Goal: Task Accomplishment & Management: Complete application form

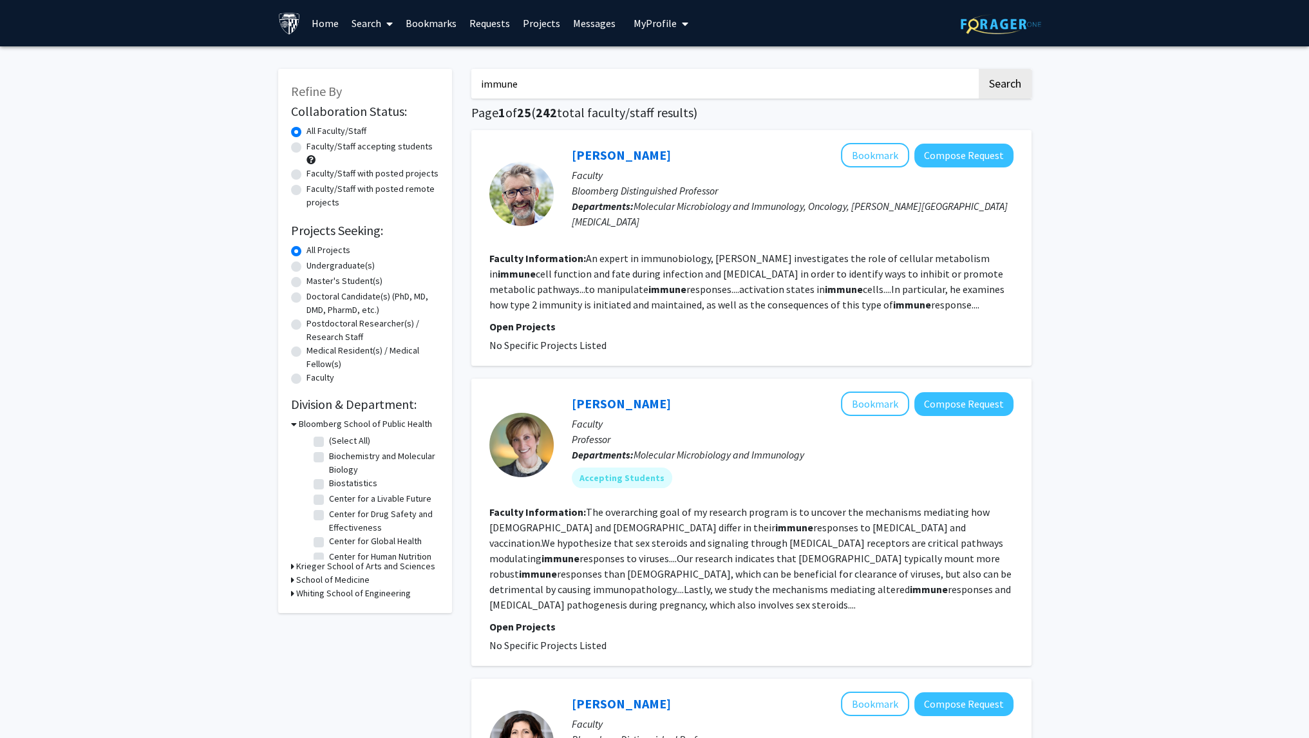
click at [298, 22] on img at bounding box center [289, 23] width 23 height 23
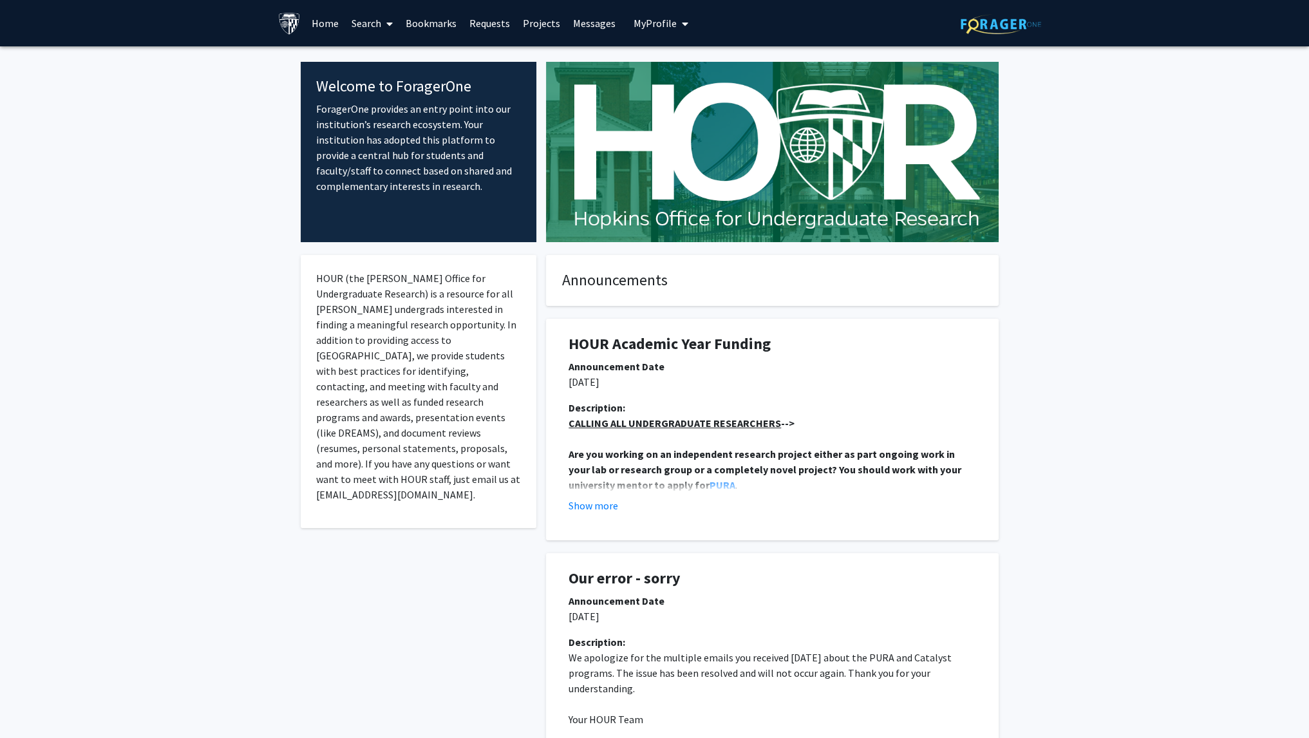
click at [372, 21] on link "Search" at bounding box center [372, 23] width 54 height 45
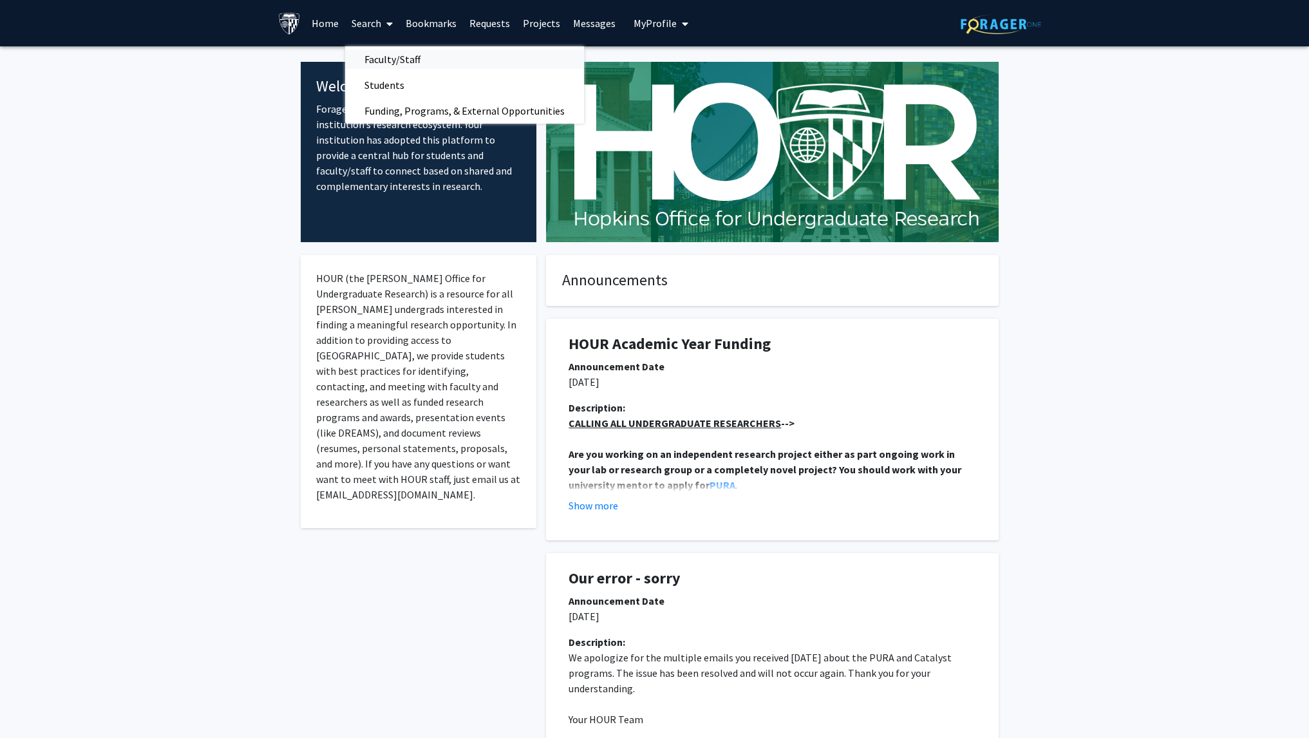
click at [416, 57] on span "Faculty/Staff" at bounding box center [392, 59] width 95 height 26
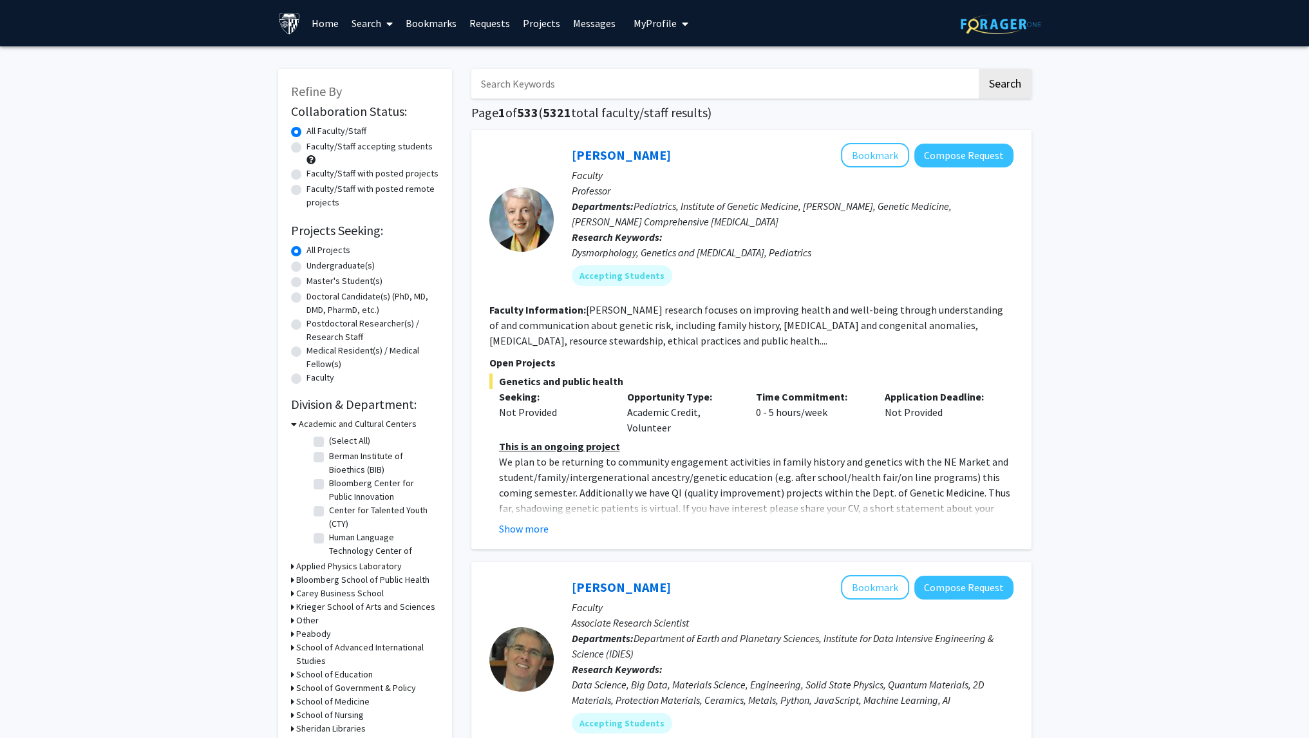
click at [359, 269] on label "Undergraduate(s)" at bounding box center [341, 266] width 68 height 14
click at [315, 267] on input "Undergraduate(s)" at bounding box center [311, 263] width 8 height 8
radio input "true"
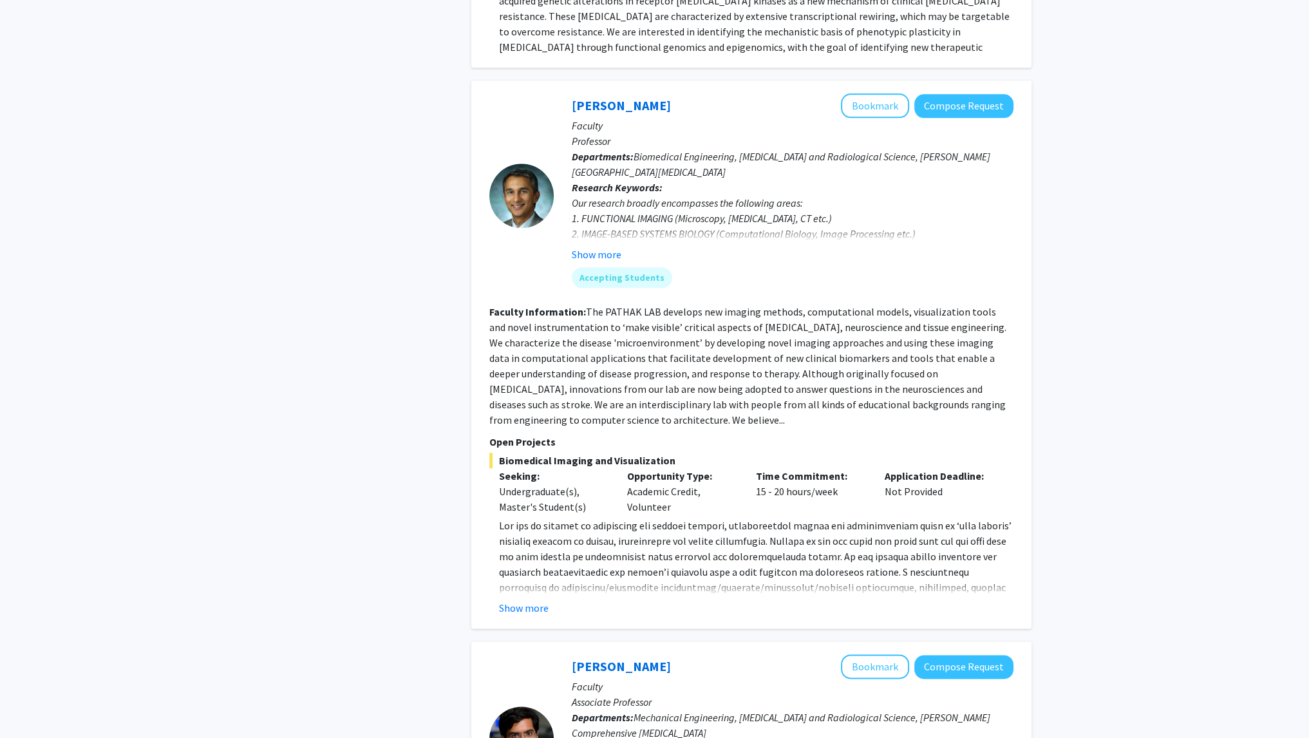
scroll to position [1889, 0]
click at [535, 600] on button "Show more" at bounding box center [524, 607] width 50 height 15
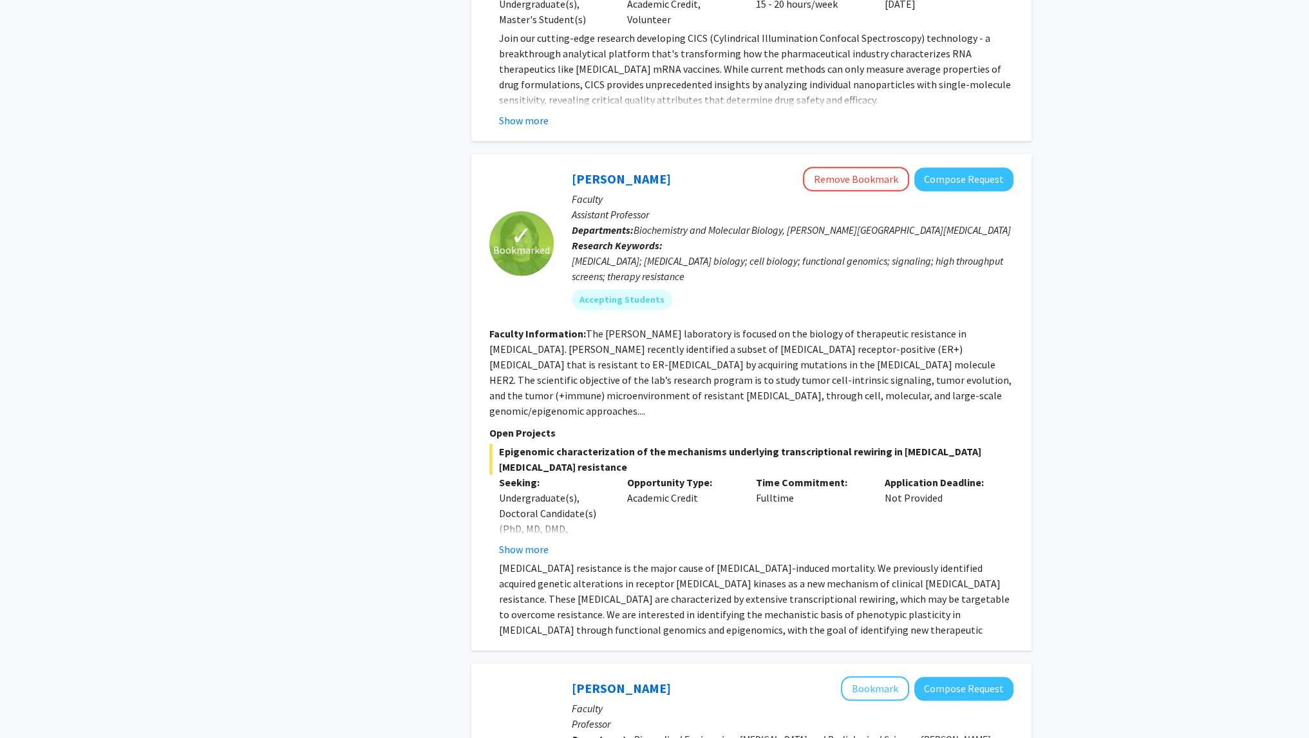
scroll to position [1275, 0]
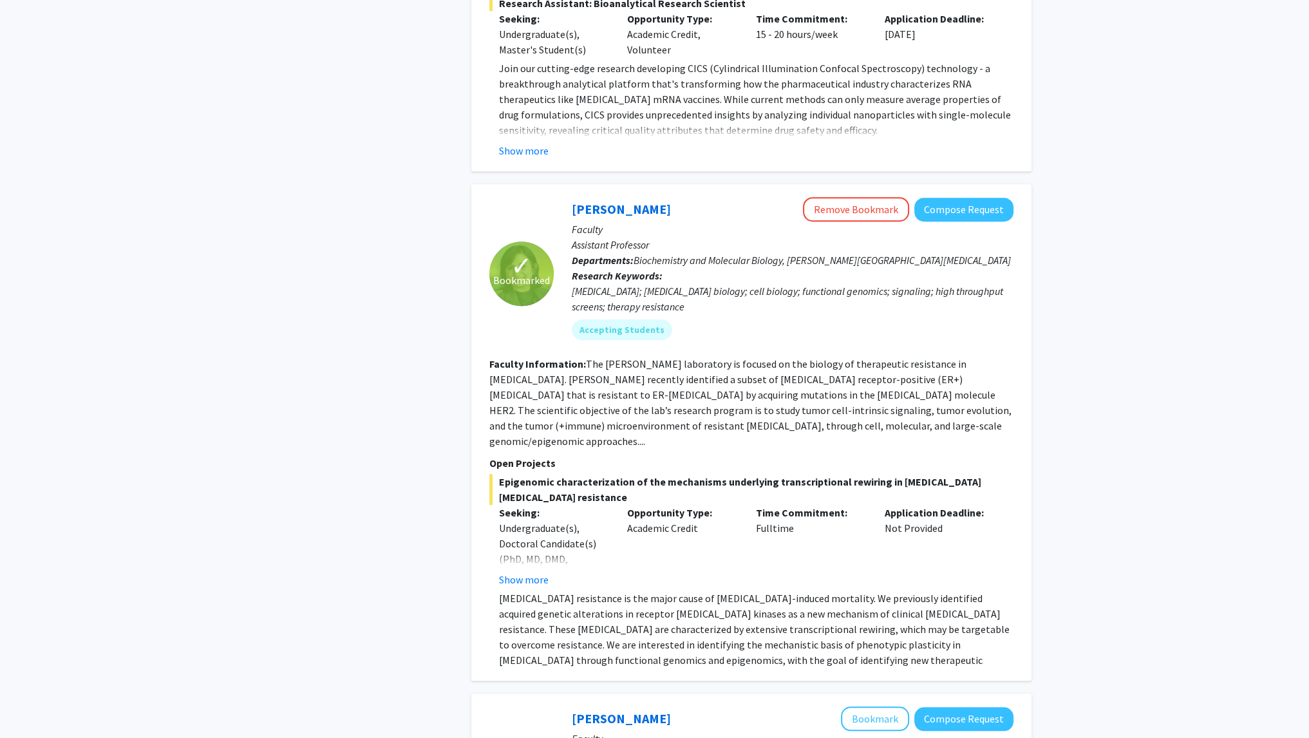
click at [540, 572] on button "Show more" at bounding box center [524, 579] width 50 height 15
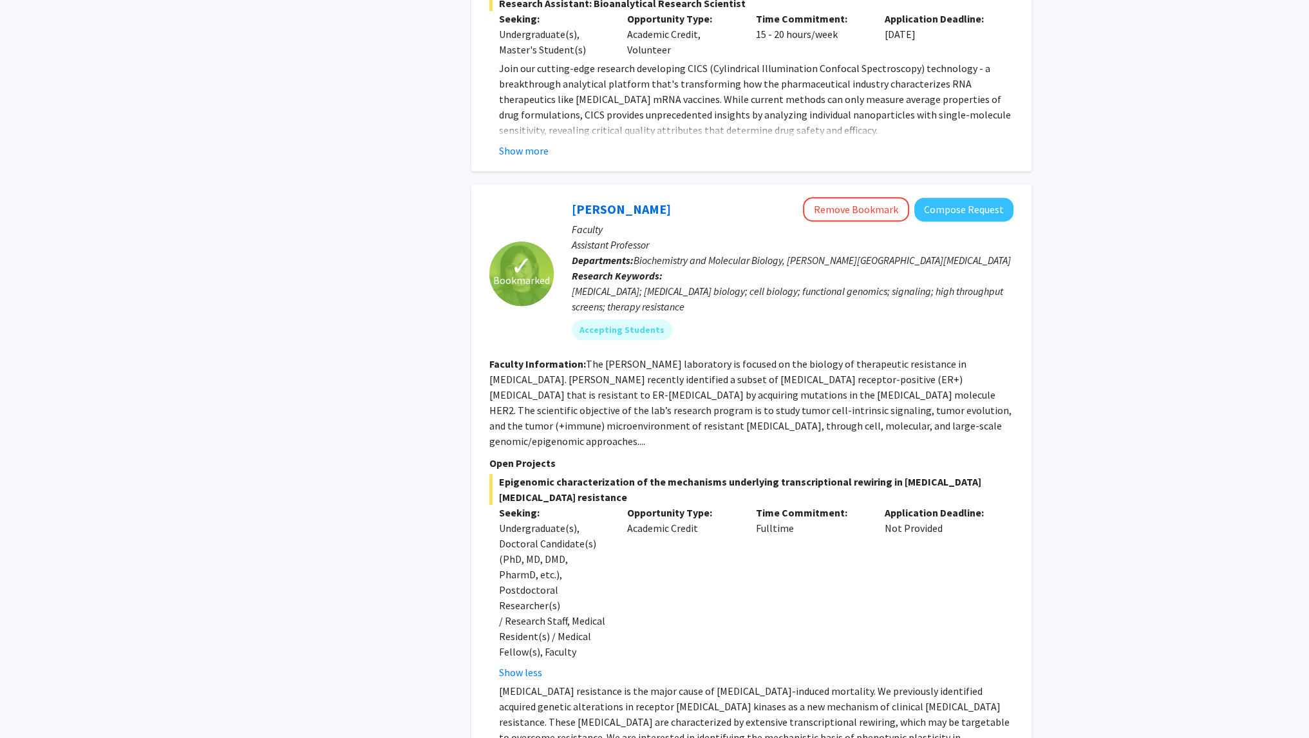
click at [684, 505] on div "Opportunity Type: Academic Credit" at bounding box center [682, 592] width 129 height 175
click at [677, 509] on div "Opportunity Type: Academic Credit" at bounding box center [682, 592] width 129 height 175
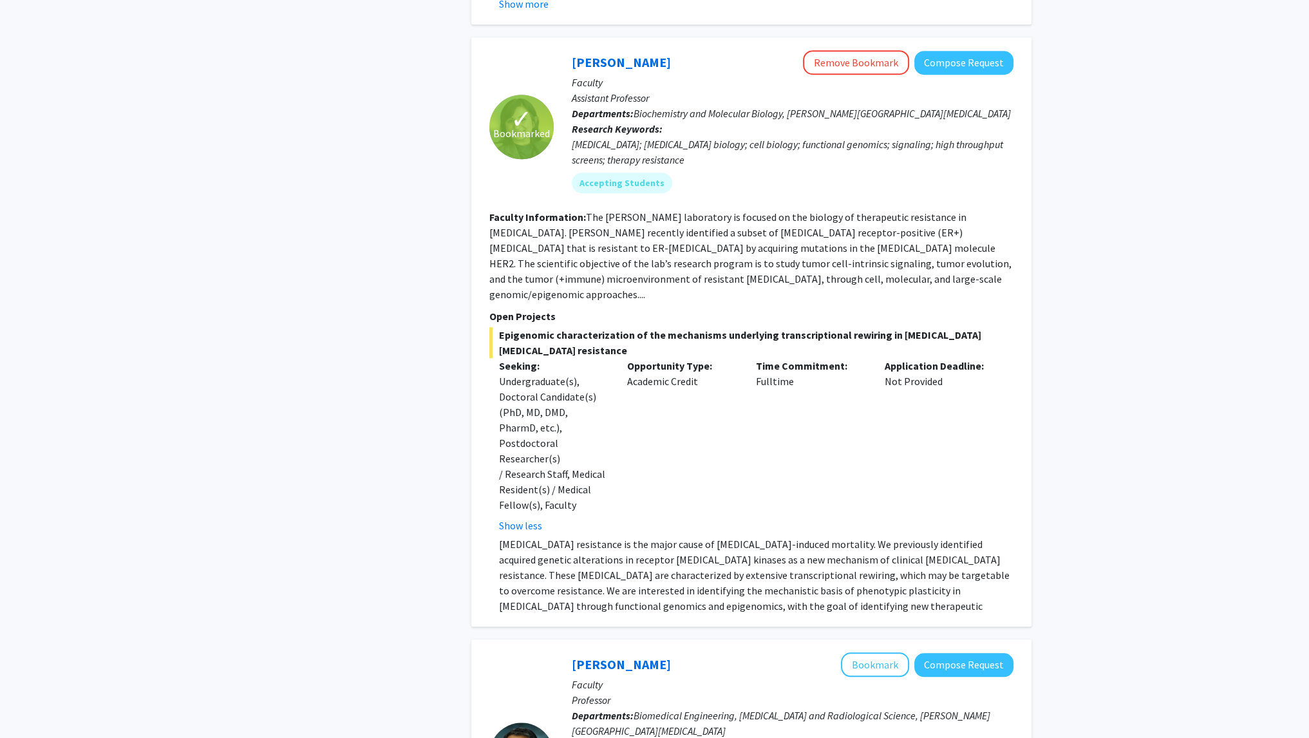
scroll to position [1425, 0]
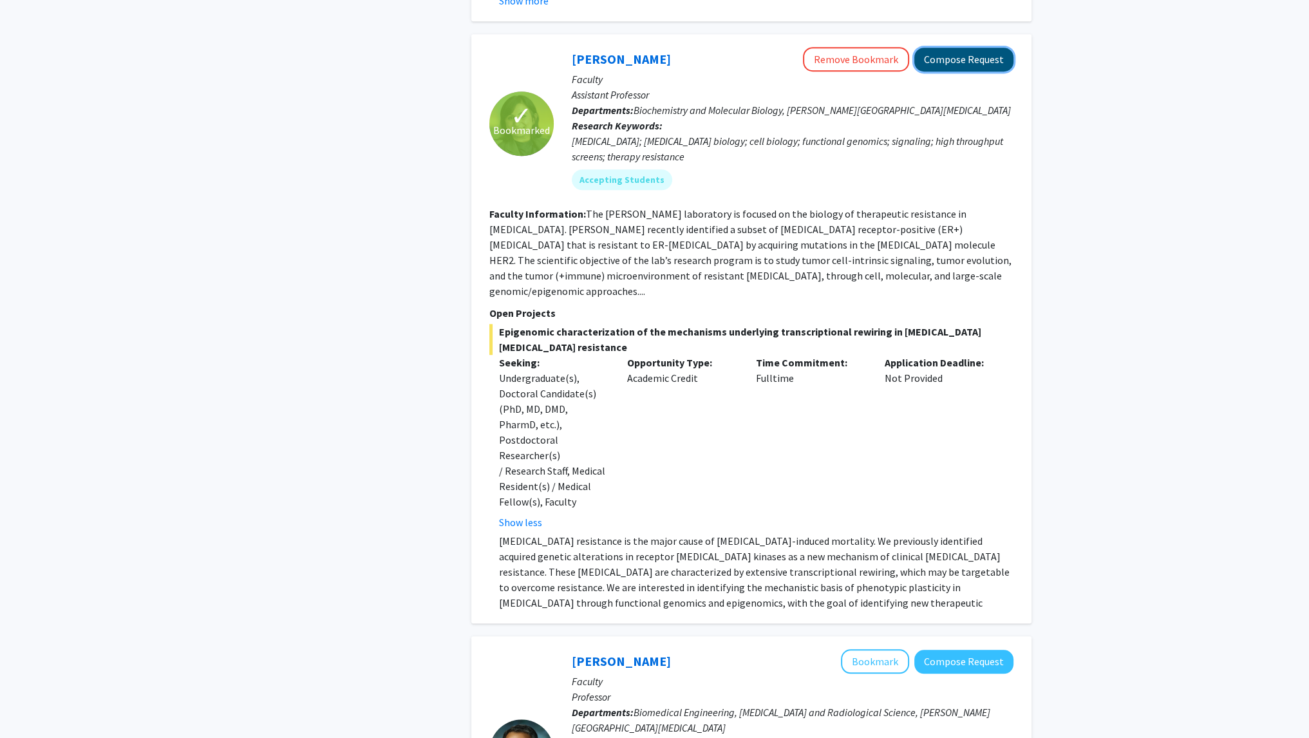
click at [969, 48] on button "Compose Request" at bounding box center [963, 60] width 99 height 24
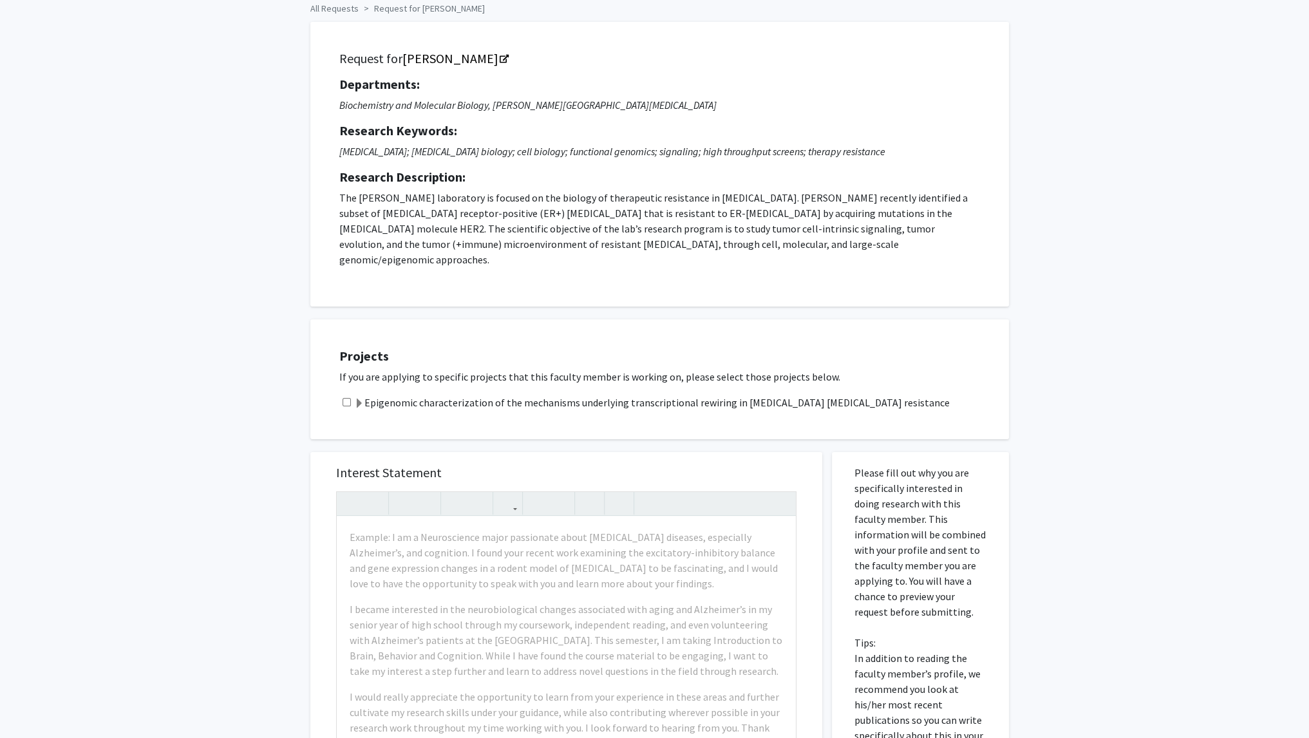
scroll to position [107, 0]
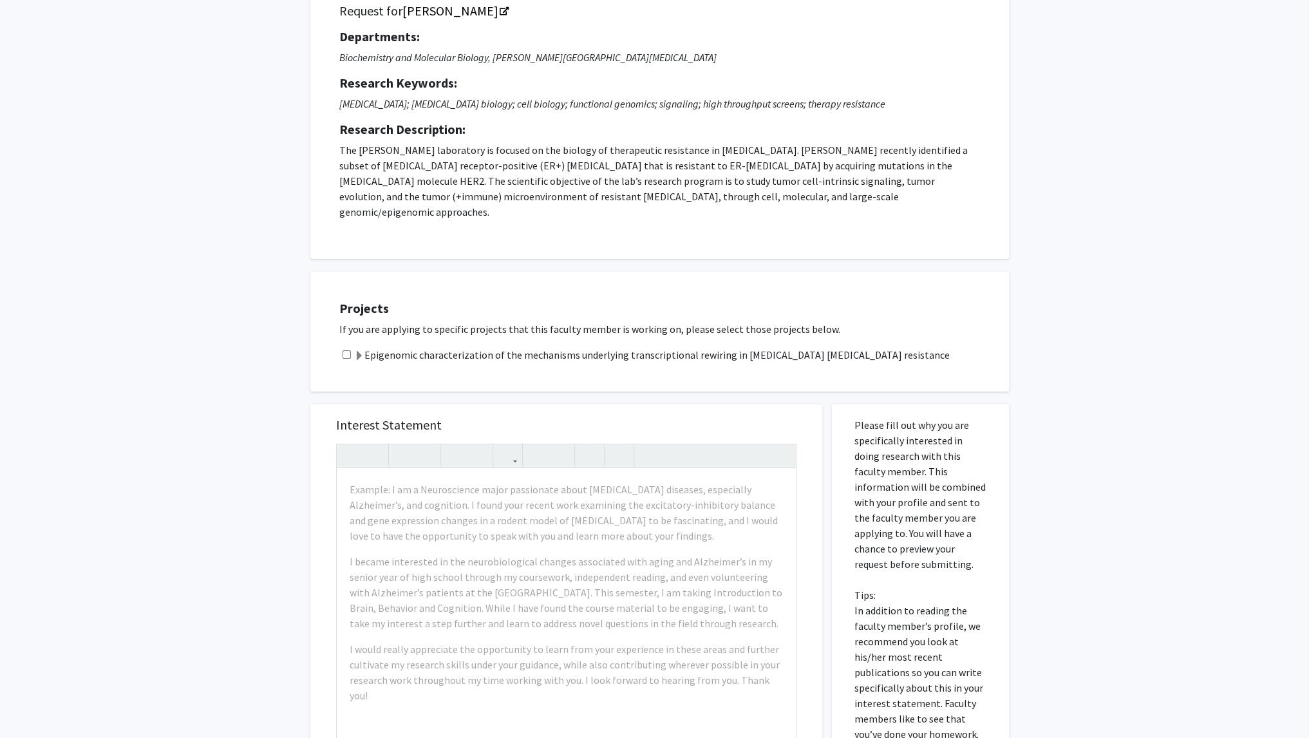
click at [618, 347] on div "Projects If you are applying to specific projects that this faculty member is w…" at bounding box center [667, 332] width 683 height 88
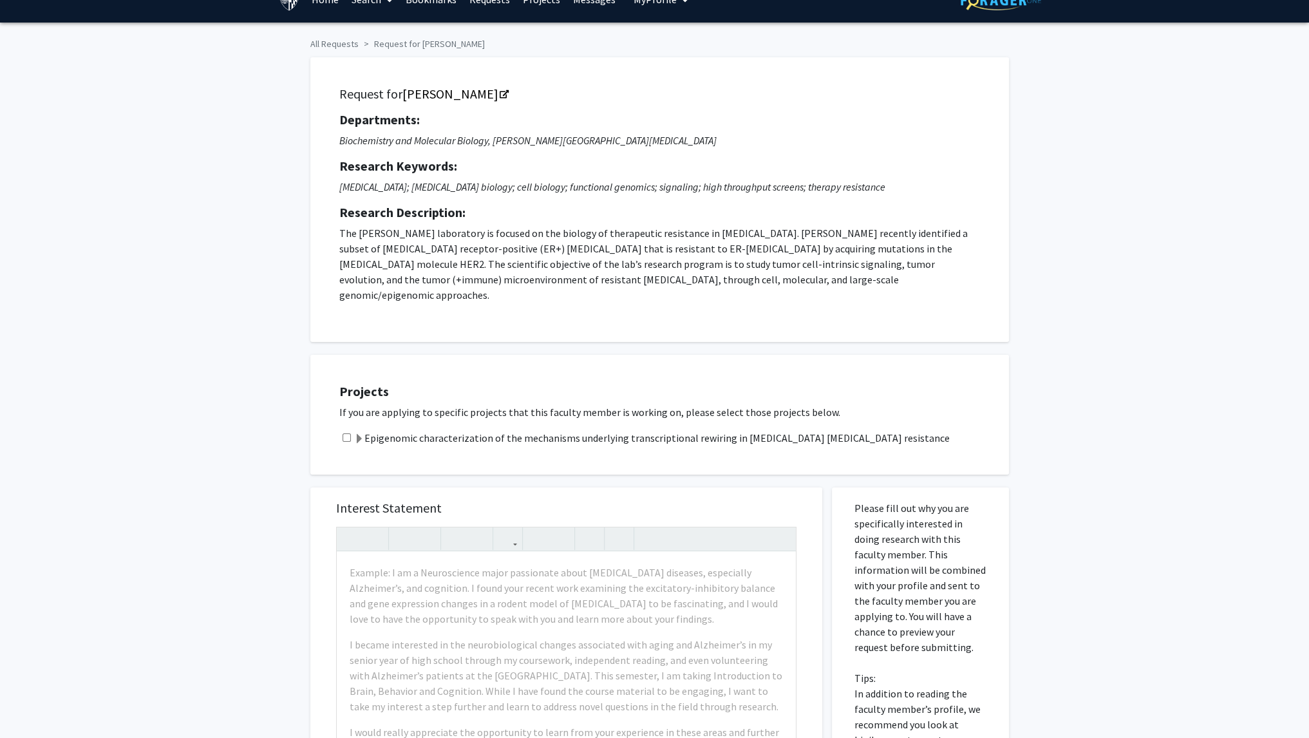
scroll to position [8, 0]
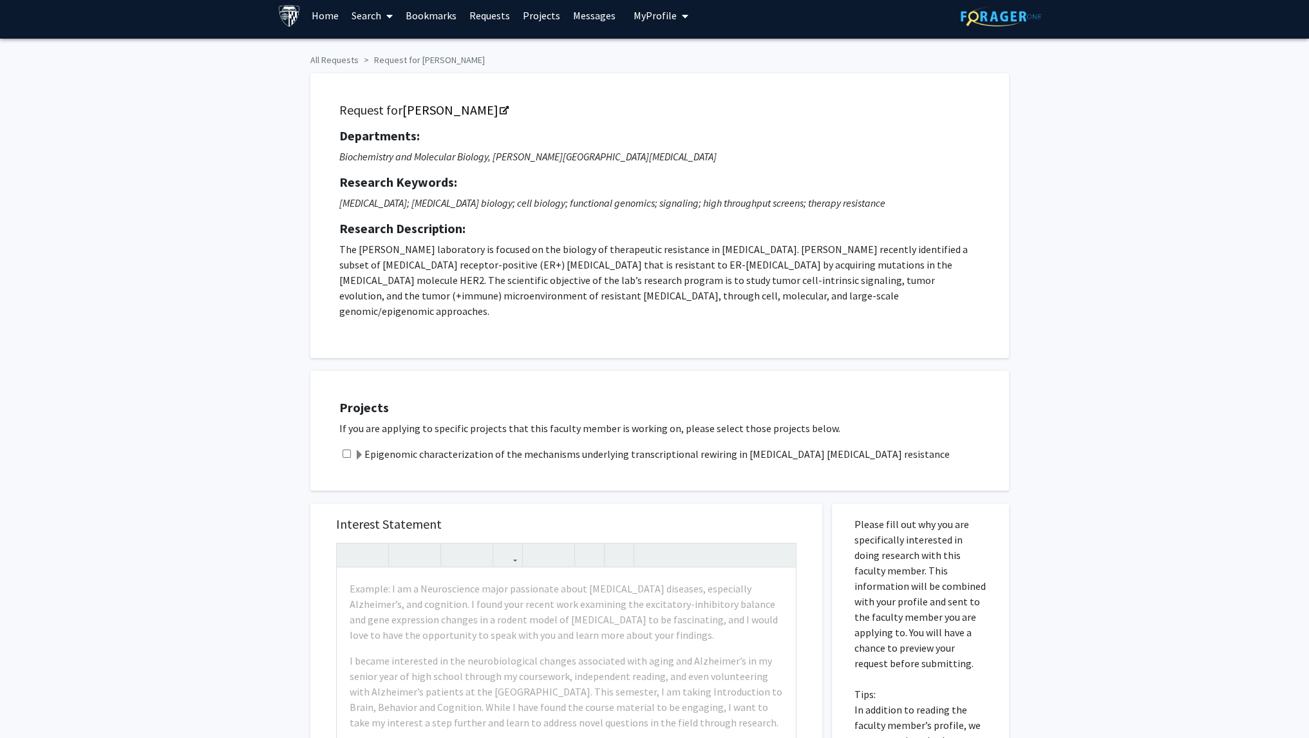
click at [363, 450] on span at bounding box center [359, 455] width 10 height 10
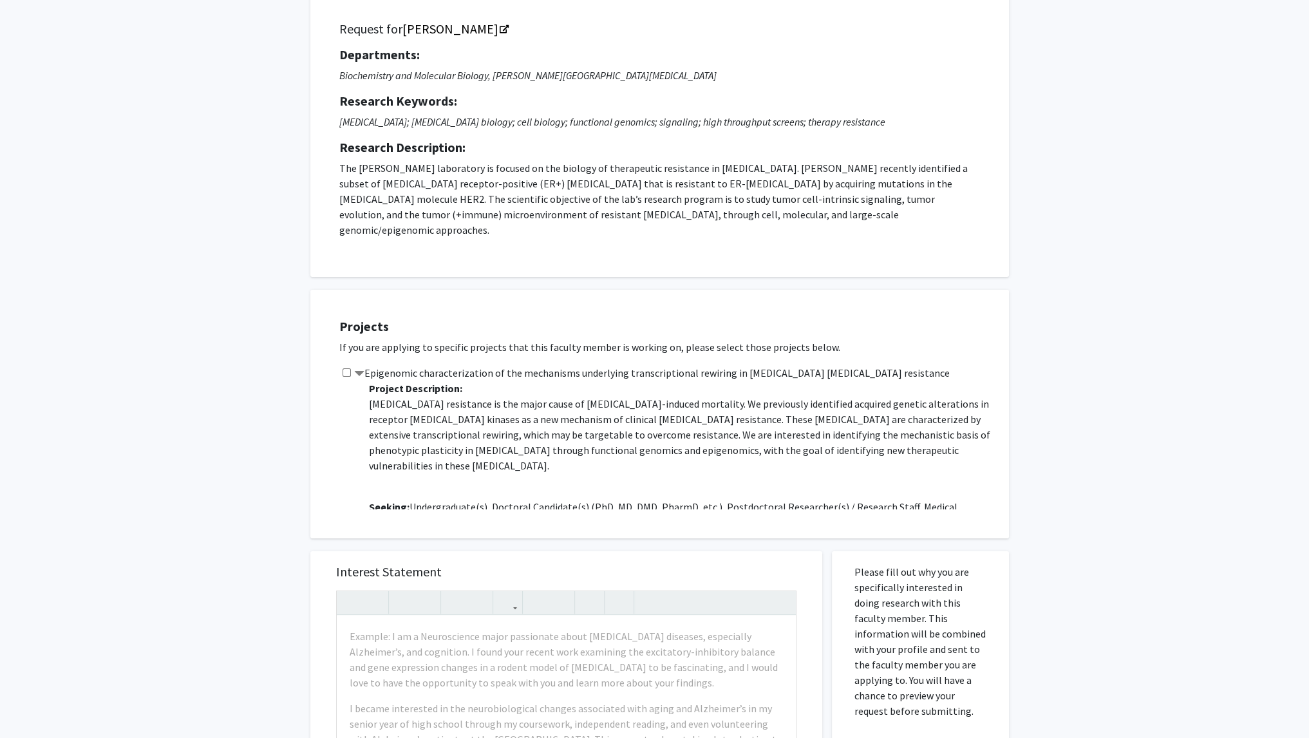
scroll to position [137, 0]
